Goal: Information Seeking & Learning: Check status

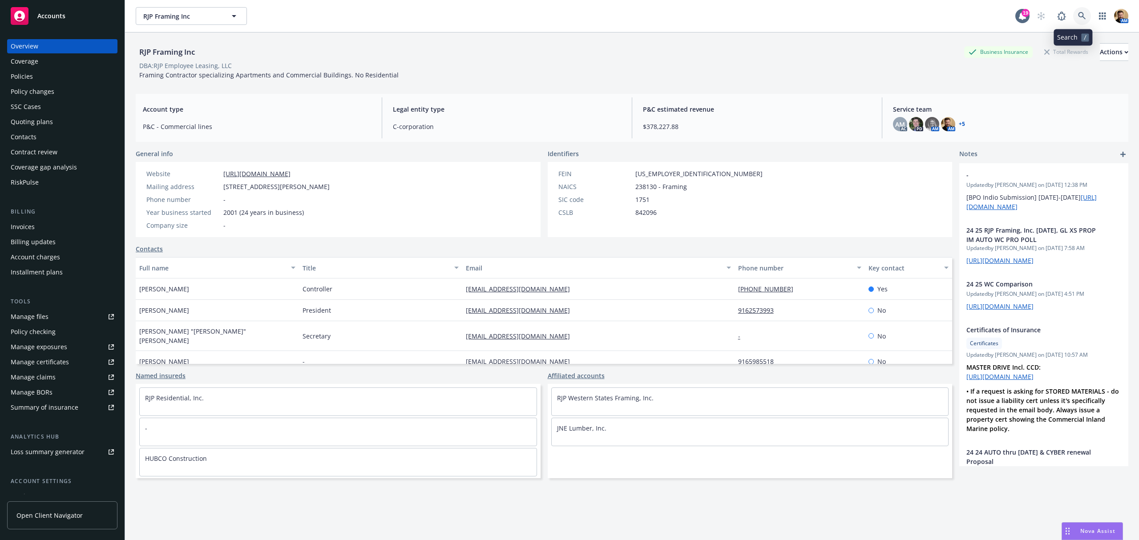
click at [1078, 13] on icon at bounding box center [1082, 16] width 8 height 8
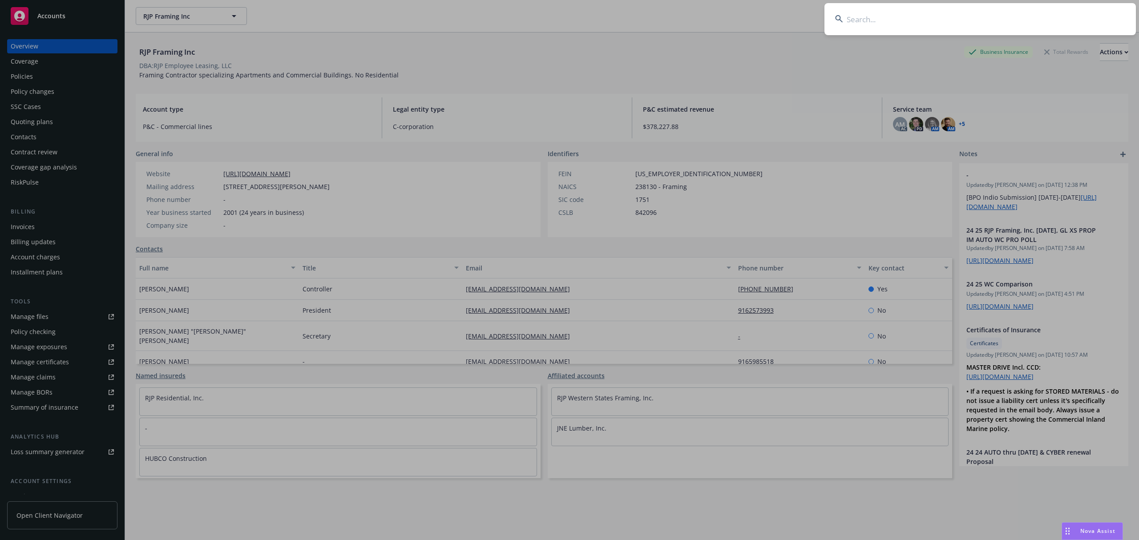
click at [1063, 25] on input at bounding box center [980, 19] width 311 height 32
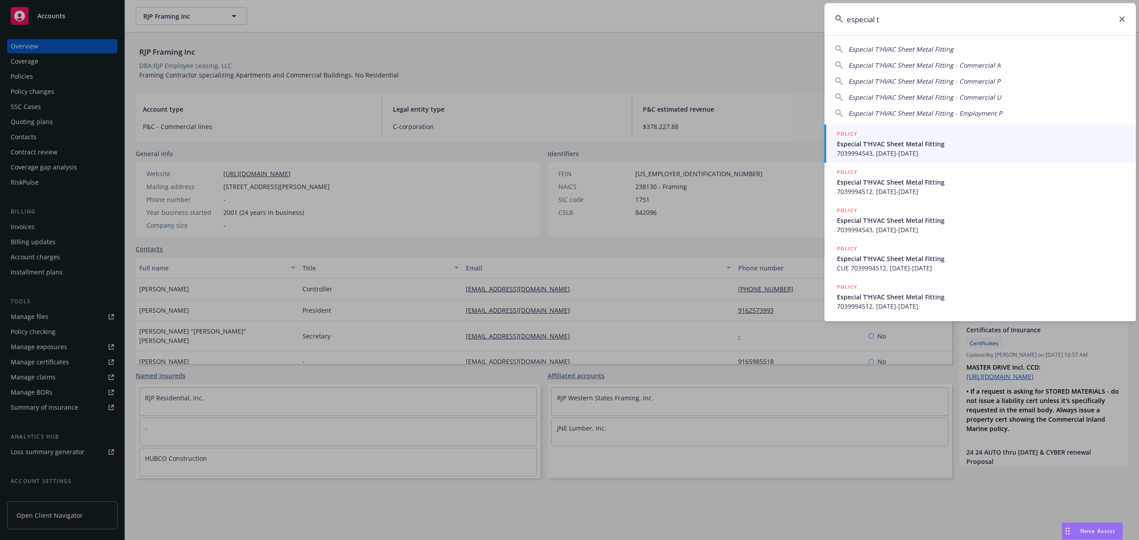
type input "especial t"
click at [882, 140] on span "Especial T'HVAC Sheet Metal Fitting" at bounding box center [981, 143] width 288 height 9
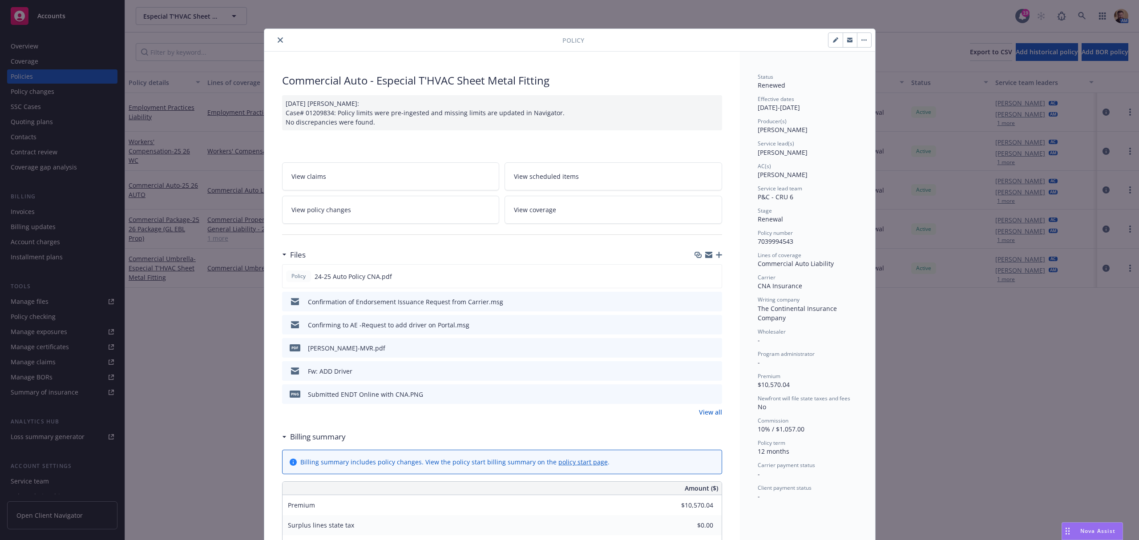
click at [275, 40] on button "close" at bounding box center [280, 40] width 11 height 11
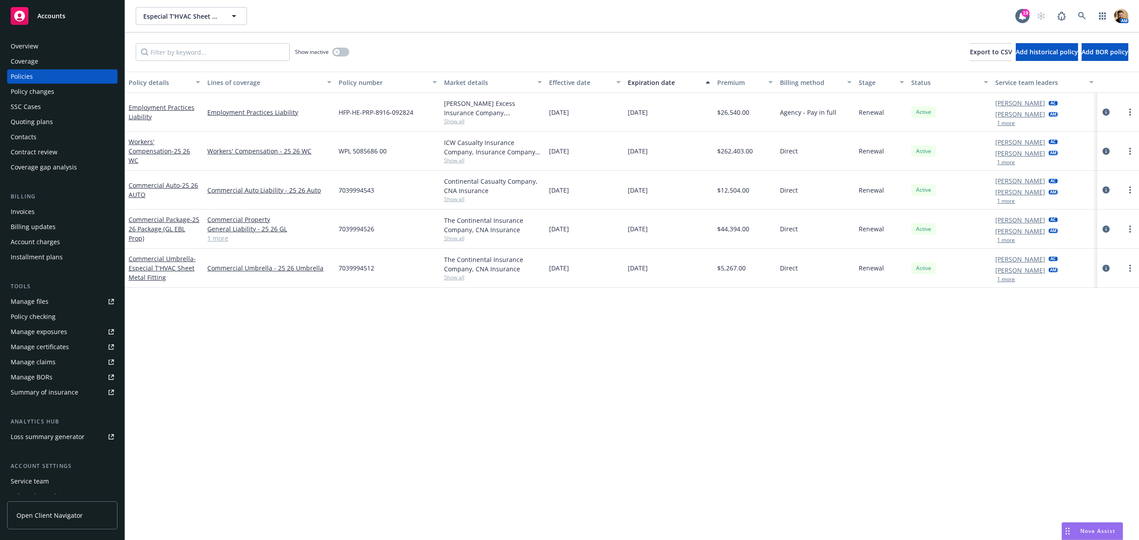
click at [28, 43] on div "Overview" at bounding box center [25, 46] width 28 height 14
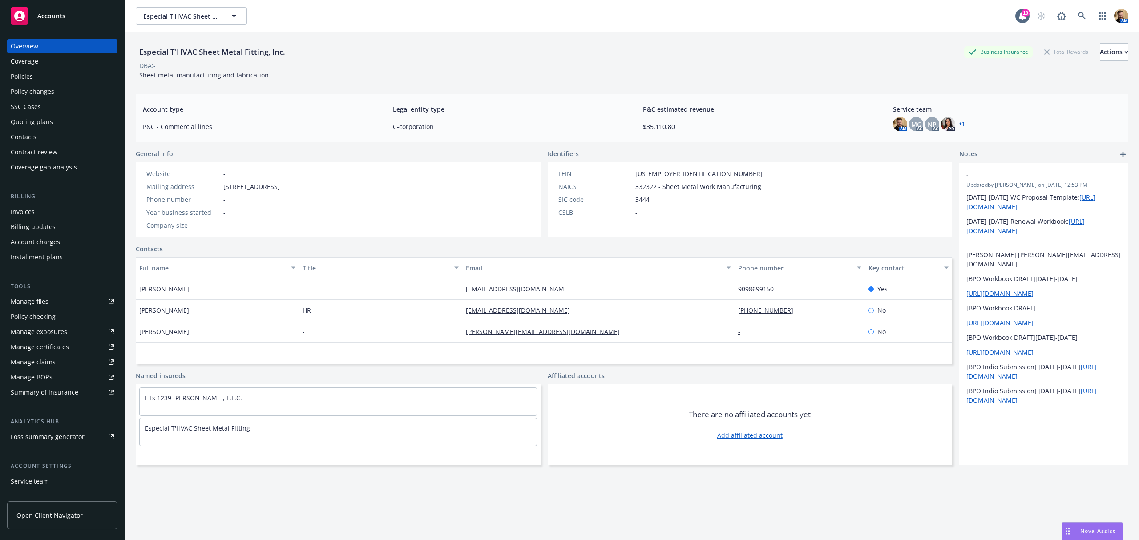
click at [31, 68] on div "Coverage" at bounding box center [25, 61] width 28 height 14
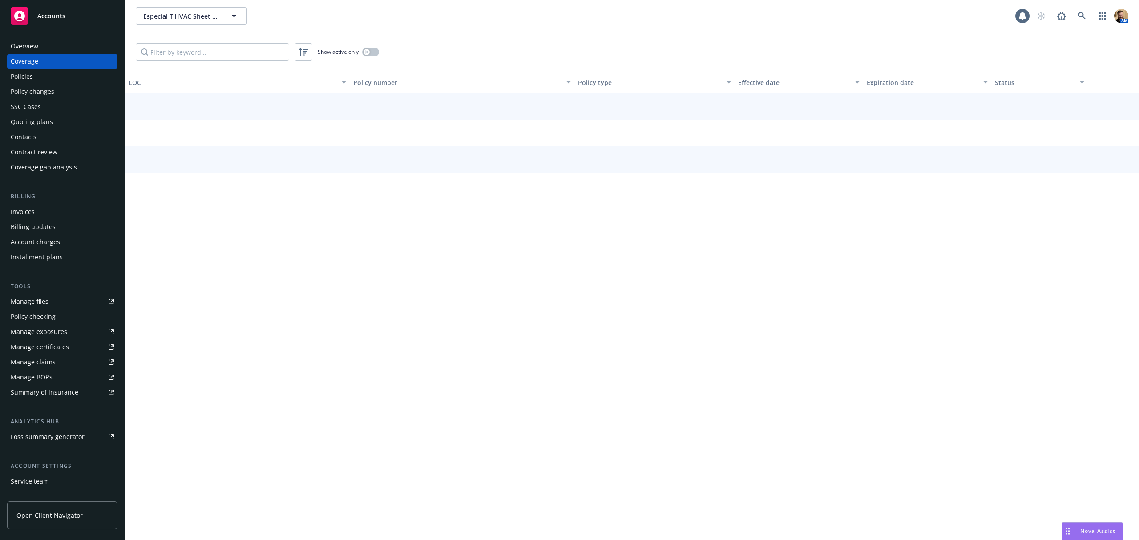
click at [29, 74] on div "Policies" at bounding box center [22, 76] width 22 height 14
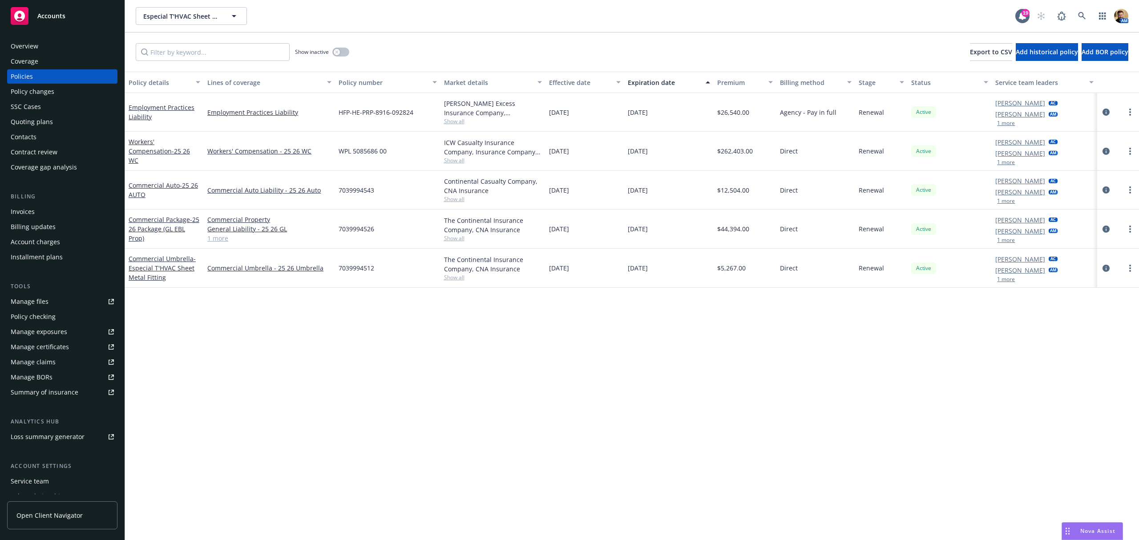
click at [23, 118] on div "Quoting plans" at bounding box center [32, 122] width 42 height 14
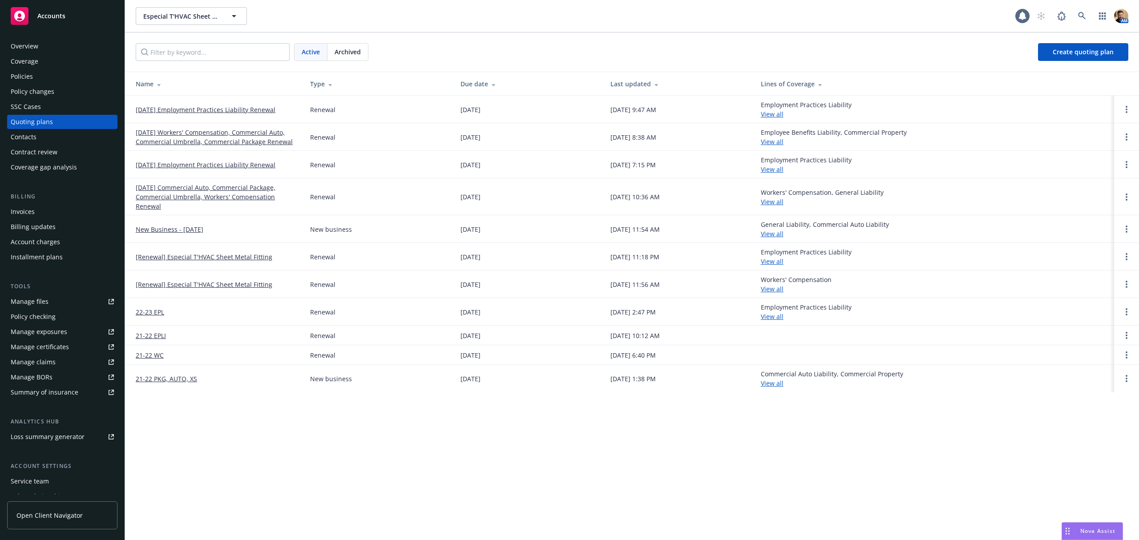
click at [190, 109] on link "09/28/25 Employment Practices Liability Renewal" at bounding box center [206, 109] width 140 height 9
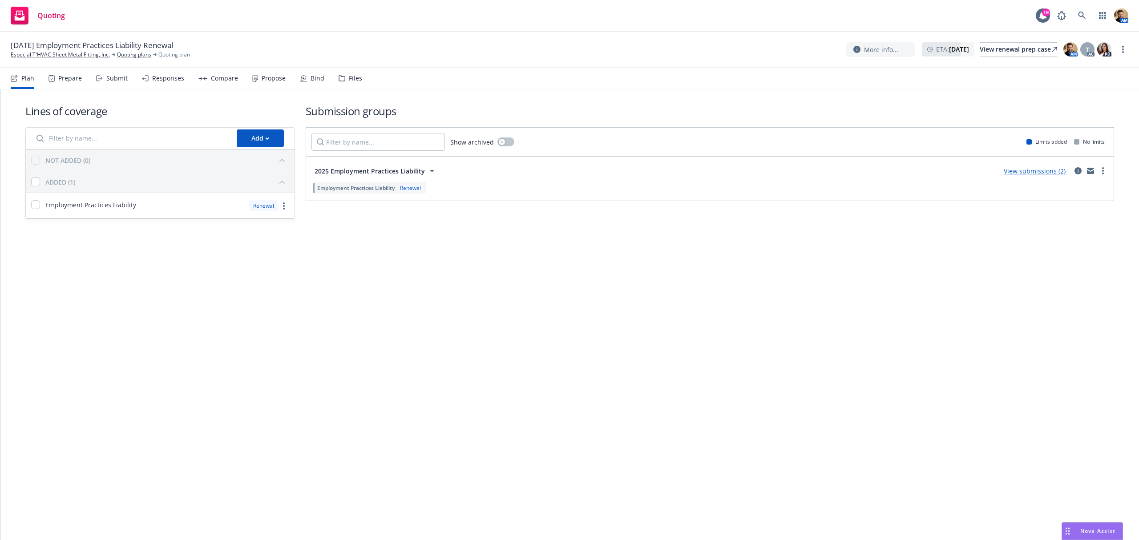
click at [165, 80] on div "Responses" at bounding box center [168, 78] width 32 height 7
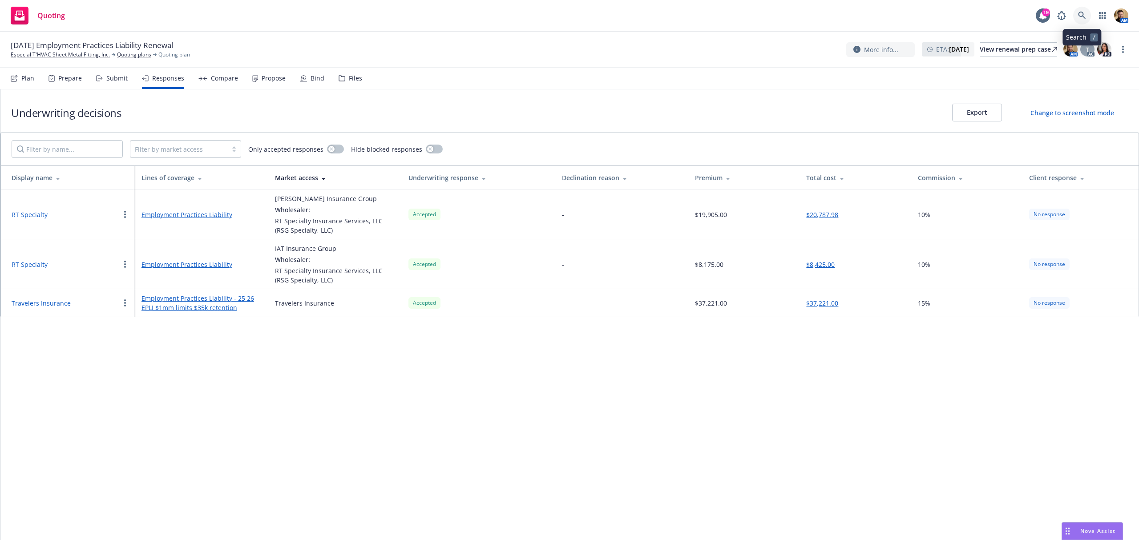
click at [1085, 15] on icon at bounding box center [1082, 16] width 8 height 8
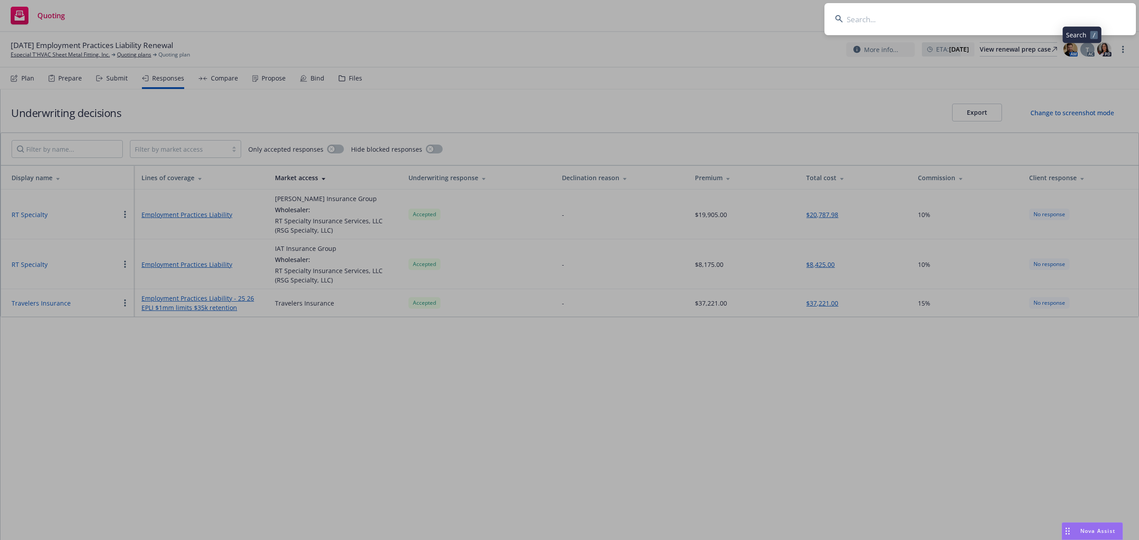
click at [1060, 17] on input at bounding box center [980, 19] width 311 height 32
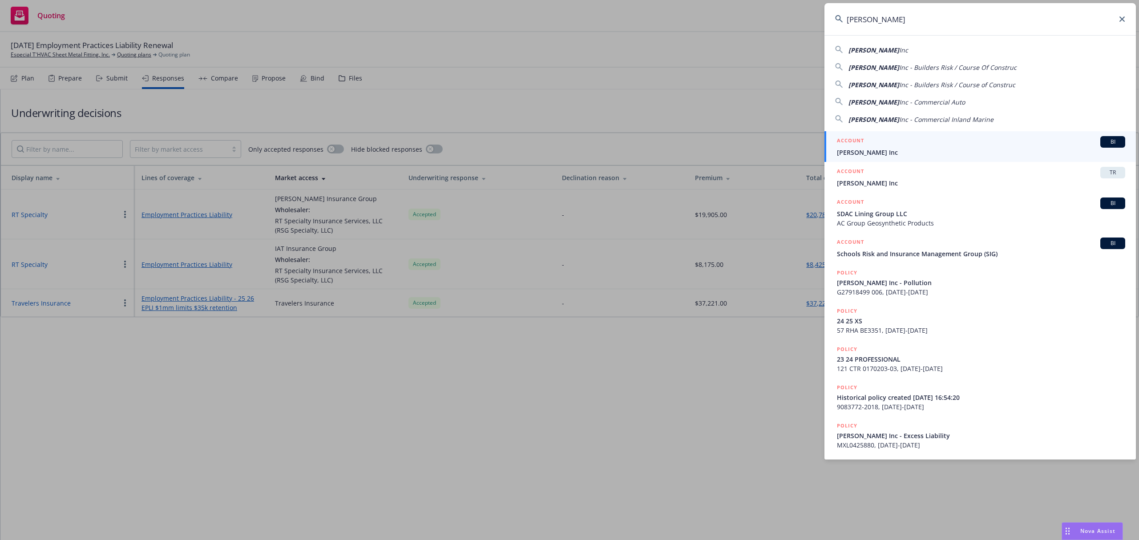
type input "Ford E.C."
click at [864, 144] on h5 "ACCOUNT" at bounding box center [850, 141] width 27 height 11
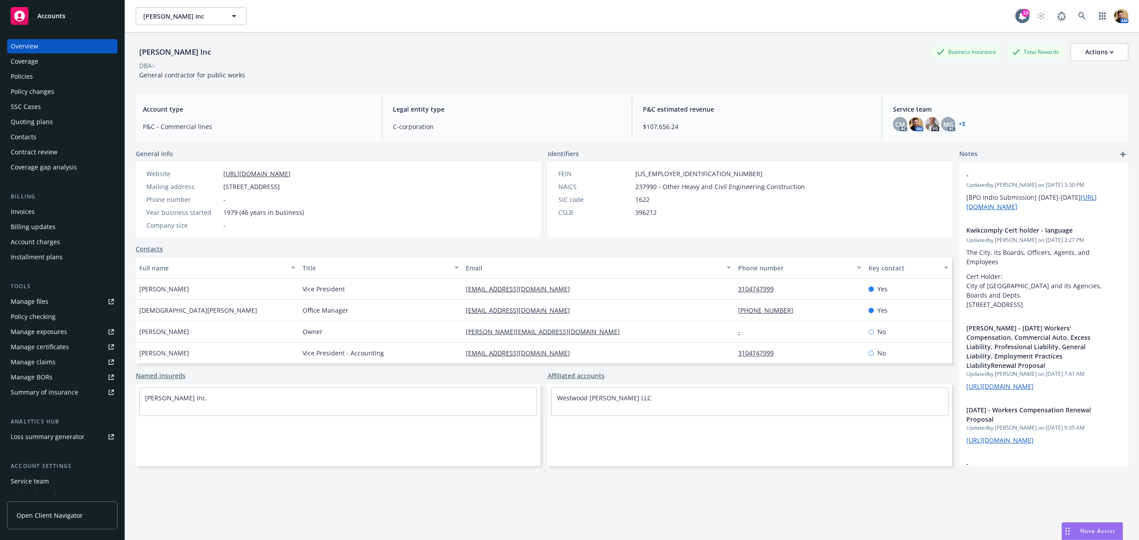
click at [35, 77] on div "Policies" at bounding box center [62, 76] width 103 height 14
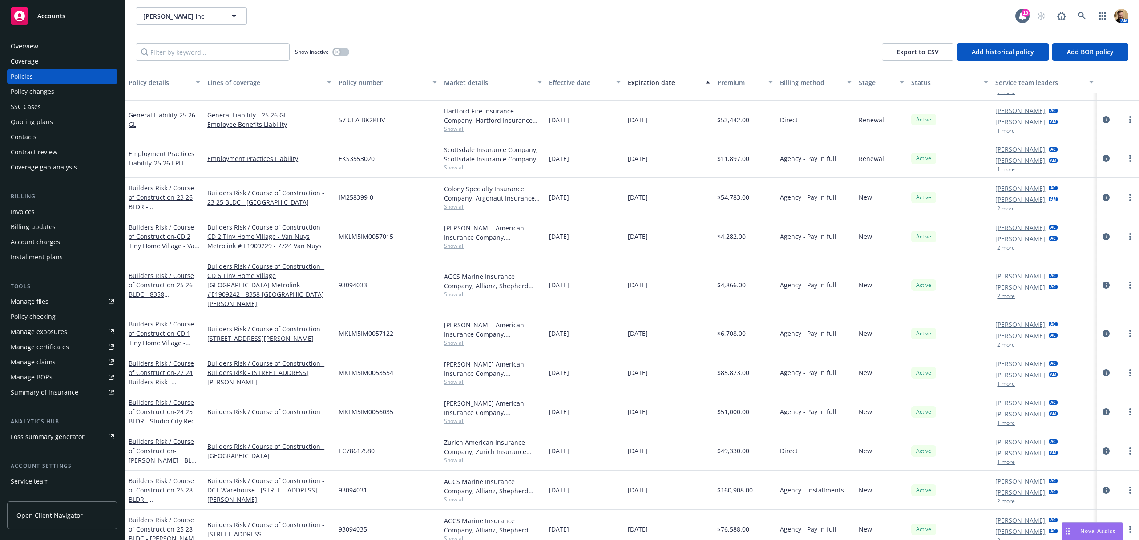
scroll to position [210, 0]
click at [1101, 526] on link "circleInformation" at bounding box center [1106, 531] width 11 height 11
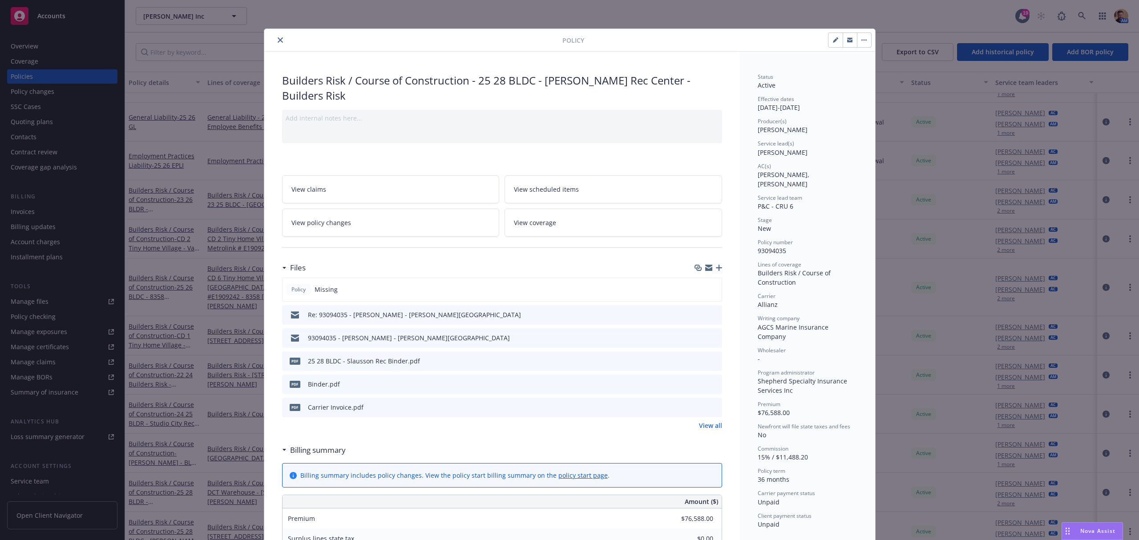
drag, startPoint x: 1096, startPoint y: 531, endPoint x: 974, endPoint y: 498, distance: 126.6
click at [974, 498] on body "Accounts Overview Coverage Policies Policy changes SSC Cases Quoting plans Cont…" at bounding box center [569, 270] width 1139 height 540
drag, startPoint x: 1092, startPoint y: 527, endPoint x: 1097, endPoint y: 440, distance: 86.9
click at [1097, 440] on body "Accounts Overview Coverage Policies Policy changes SSC Cases Quoting plans Cont…" at bounding box center [569, 270] width 1139 height 540
click at [847, 40] on icon "button" at bounding box center [849, 39] width 5 height 5
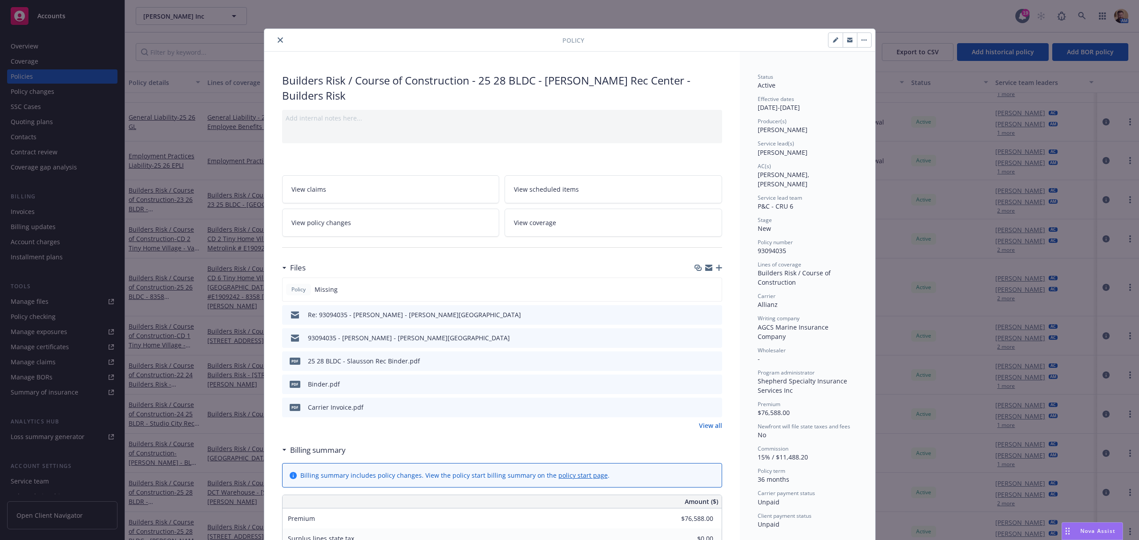
click at [915, 20] on div "Policy Builders Risk / Course of Construction - 25 28 BLDC - [PERSON_NAME] Rec …" at bounding box center [569, 270] width 1139 height 540
click at [278, 40] on icon "close" at bounding box center [280, 39] width 5 height 5
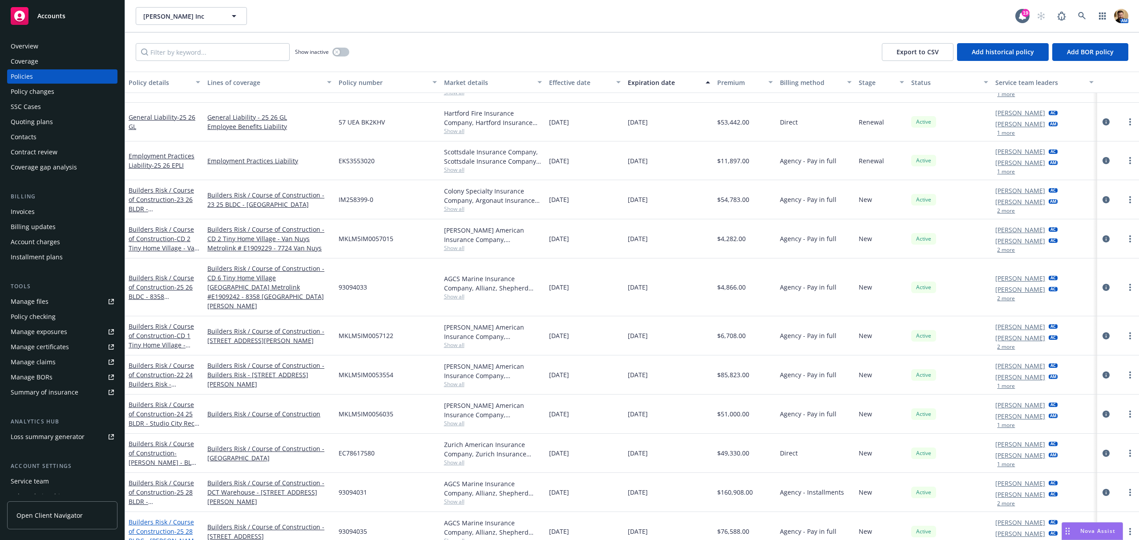
click at [166, 527] on span "- 25 28 BLDC - [PERSON_NAME] Rec Center - Builders Risk" at bounding box center [164, 545] width 71 height 36
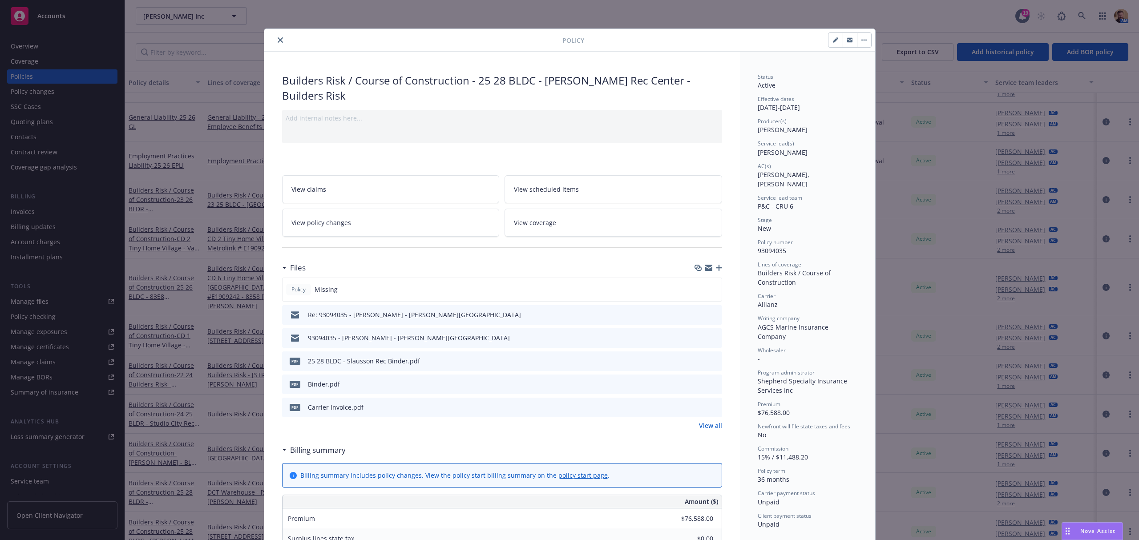
scroll to position [27, 0]
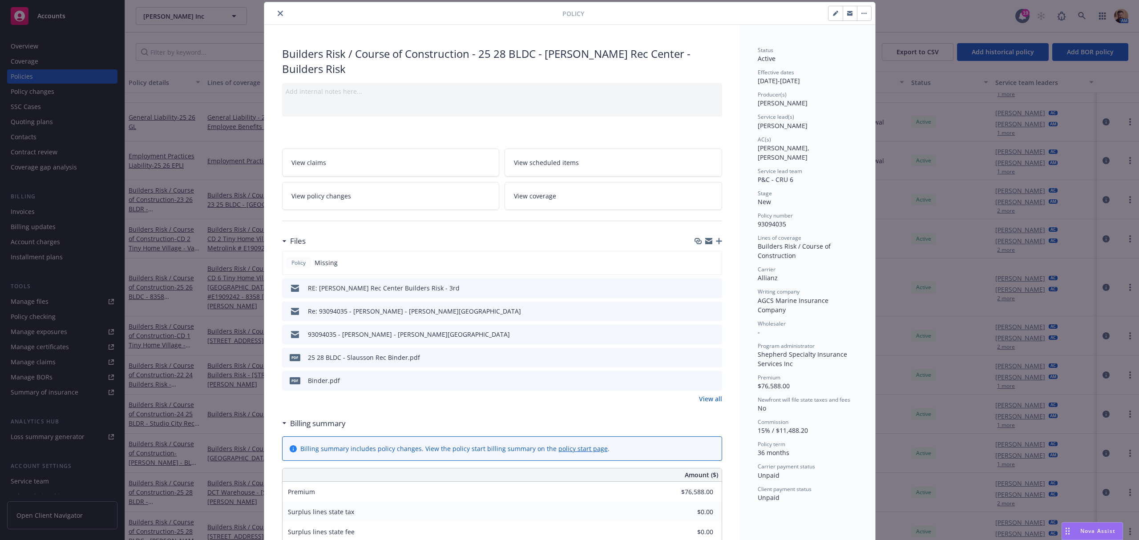
click at [861, 14] on icon "button" at bounding box center [863, 13] width 5 height 2
click at [278, 13] on icon "close" at bounding box center [280, 13] width 5 height 5
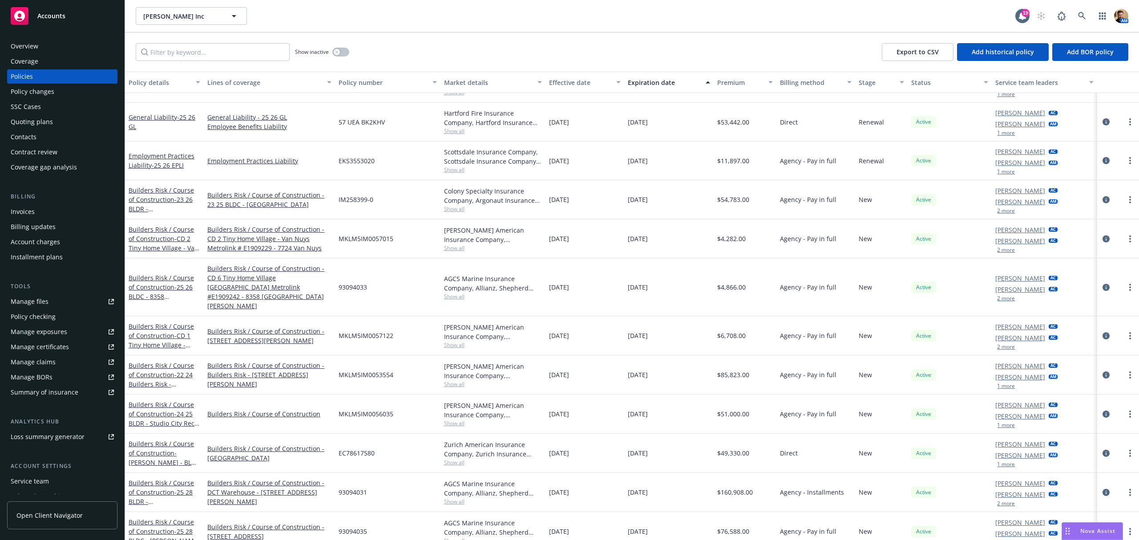
click at [1103, 528] on icon "circleInformation" at bounding box center [1106, 531] width 7 height 7
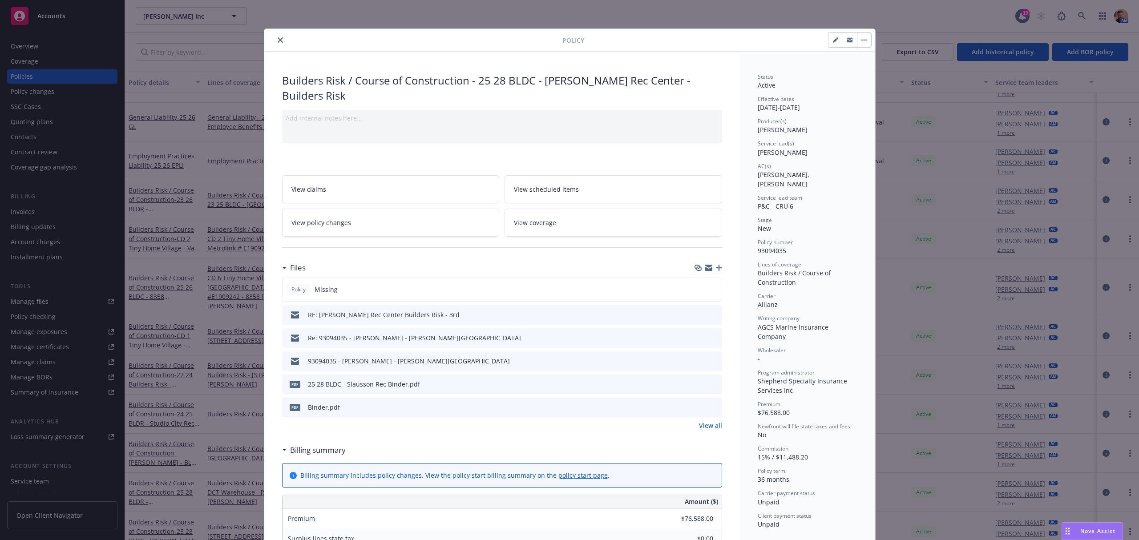
scroll to position [27, 0]
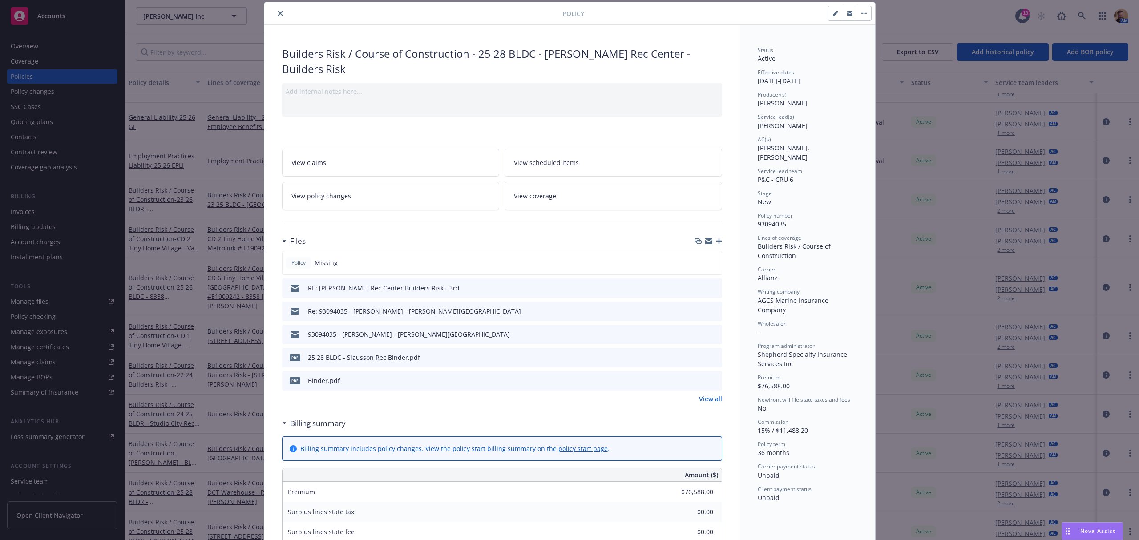
click at [860, 16] on button "button" at bounding box center [864, 13] width 14 height 14
click at [943, 12] on div "Policy Manage lines of coverage Renew with incumbent End policy Set prior polic…" at bounding box center [569, 270] width 1139 height 540
click at [275, 17] on button "close" at bounding box center [280, 13] width 11 height 11
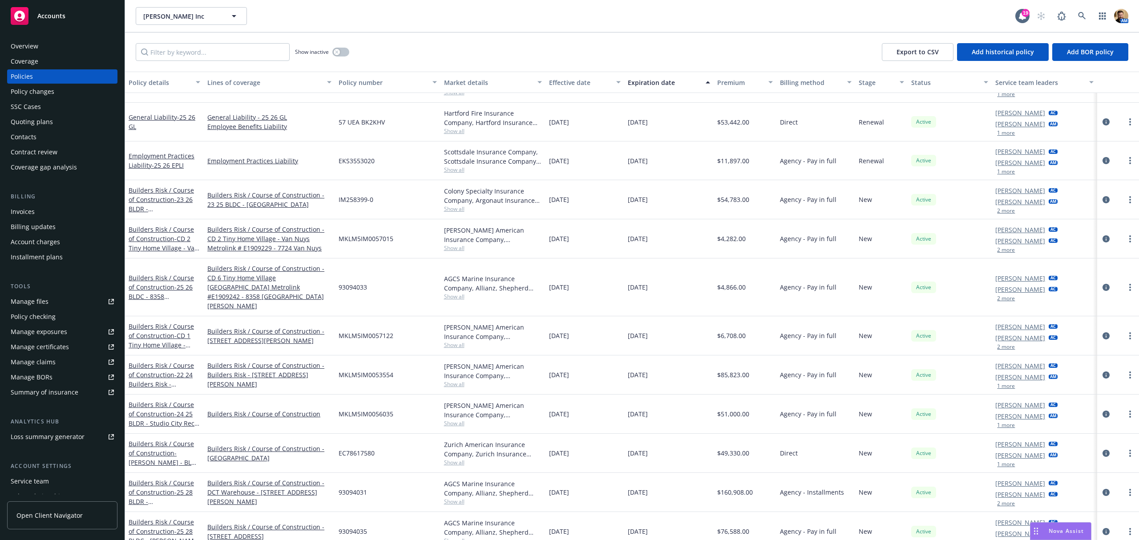
drag, startPoint x: 1066, startPoint y: 531, endPoint x: 1035, endPoint y: 464, distance: 74.7
click at [1035, 464] on body "Accounts Overview Coverage Policies Policy changes SSC Cases Quoting plans Cont…" at bounding box center [569, 270] width 1139 height 540
drag, startPoint x: 1033, startPoint y: 531, endPoint x: 988, endPoint y: 530, distance: 45.4
click at [989, 530] on icon "Drag to move" at bounding box center [991, 531] width 4 height 7
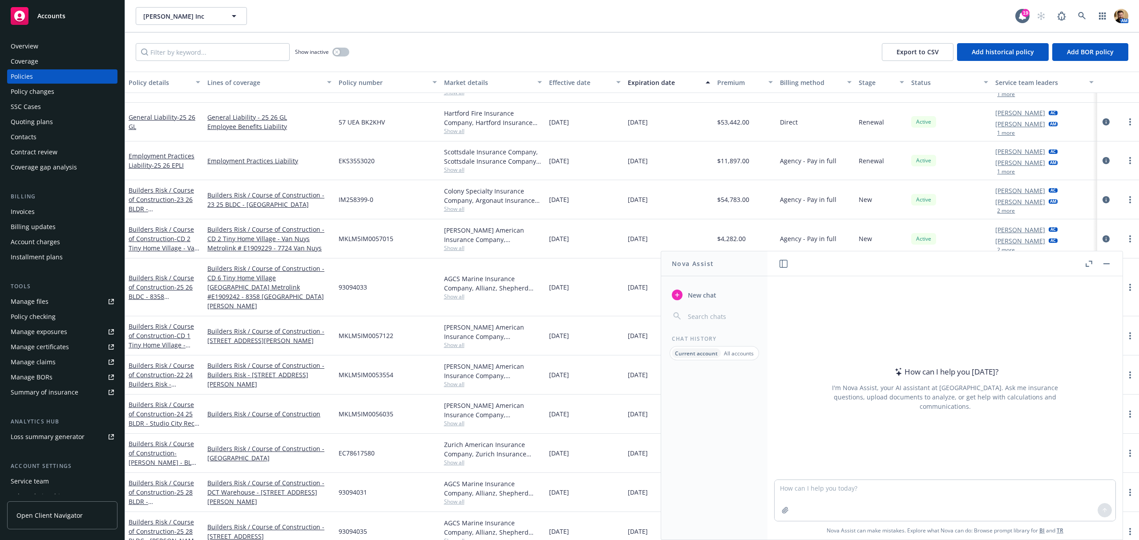
click at [946, 232] on div "Active" at bounding box center [950, 238] width 84 height 39
click at [1106, 260] on button "button" at bounding box center [1106, 264] width 11 height 11
